Goal: Check status: Check status

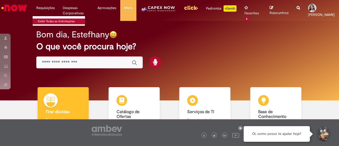
click at [42, 19] on link "Exibir Todas as Solicitações" at bounding box center [62, 22] width 58 height 6
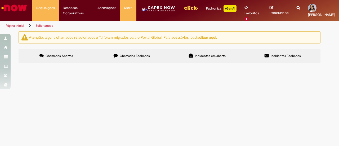
click at [144, 56] on span "Chamados Fechados" at bounding box center [135, 56] width 30 height 4
click at [0, 0] on input "Pesquisar" at bounding box center [0, 0] width 0 height 0
type input "******"
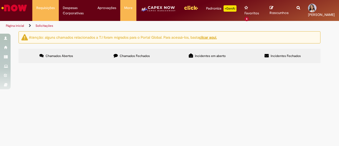
click at [0, 0] on span "Pesquisar" at bounding box center [0, 0] width 0 height 0
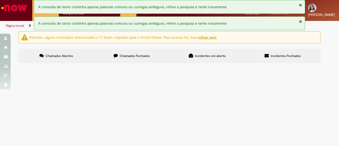
click at [0, 0] on input "Pesquisar" at bounding box center [0, 0] width 0 height 0
type input "******"
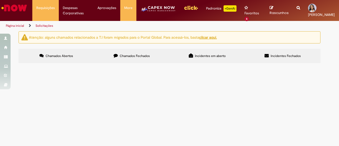
click at [0, 0] on span "Pesquisar" at bounding box center [0, 0] width 0 height 0
click at [60, 60] on label "Chamados Abertos" at bounding box center [56, 56] width 75 height 14
click at [144, 57] on span "Chamados Fechados" at bounding box center [135, 56] width 30 height 4
click at [150, 55] on label "Chamados Fechados" at bounding box center [131, 56] width 75 height 14
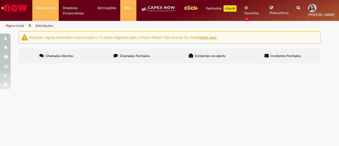
scroll to position [26, 0]
click at [0, 0] on span "Gostaria de alterar meu fracionamento de 3 períodos para 2, referente às férias…" at bounding box center [0, 0] width 0 height 0
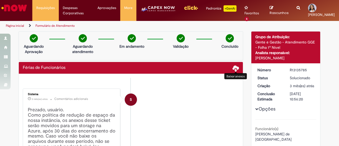
click at [233, 69] on span at bounding box center [235, 68] width 6 height 6
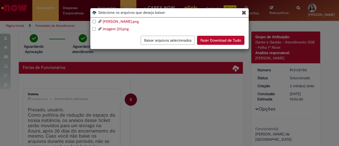
click at [216, 38] on button "Fazer Download de Tudo" at bounding box center [220, 40] width 47 height 9
